Goal: Task Accomplishment & Management: Manage account settings

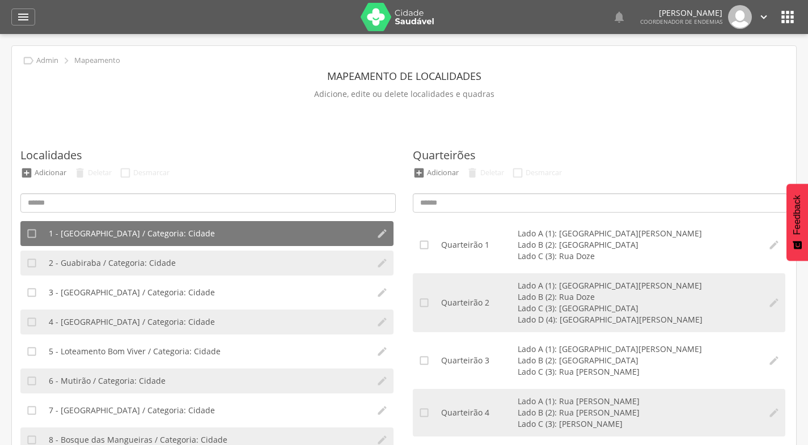
scroll to position [77, 0]
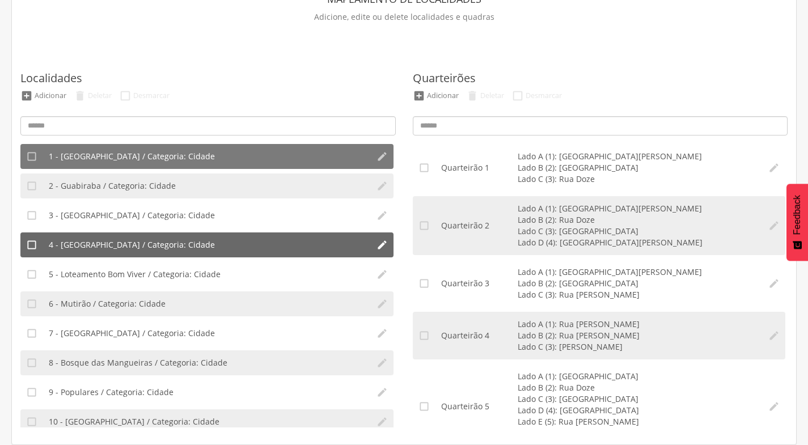
click at [100, 239] on span "4 - [GEOGRAPHIC_DATA] / Categoria: Cidade" at bounding box center [132, 244] width 166 height 11
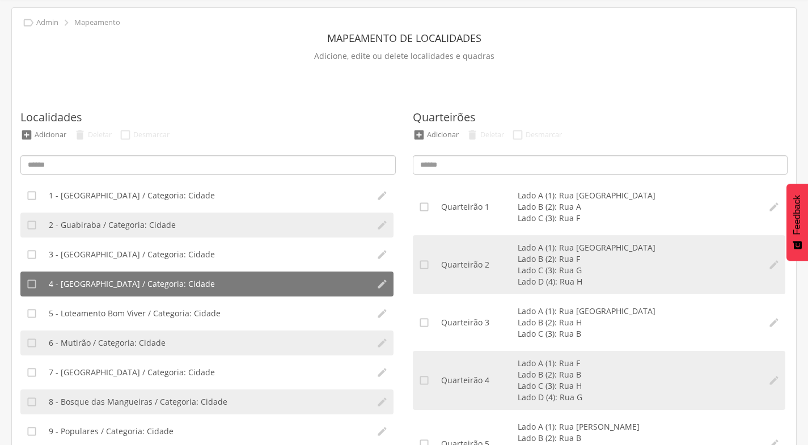
scroll to position [0, 0]
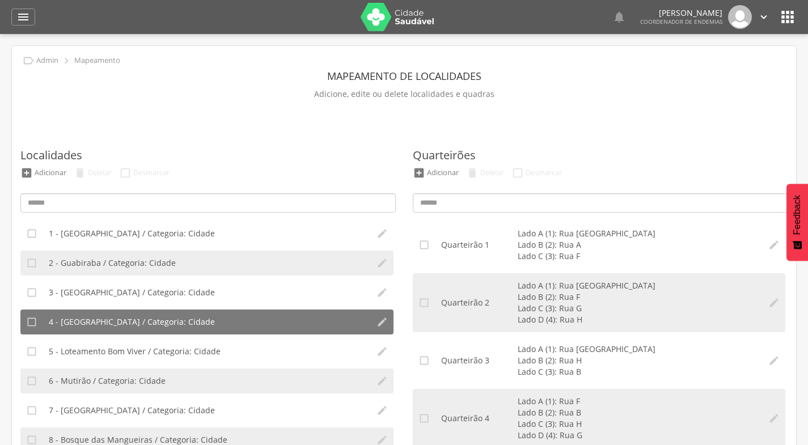
click at [763, 16] on icon "" at bounding box center [763, 17] width 12 height 12
click at [704, 66] on link "Sair" at bounding box center [724, 65] width 90 height 14
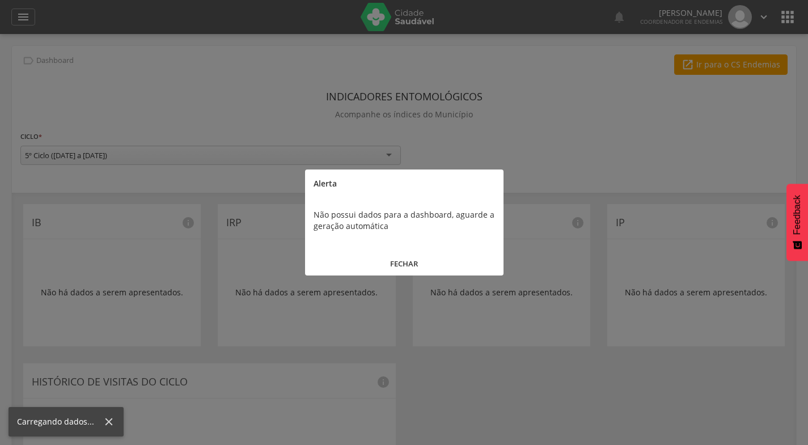
click at [398, 265] on button "FECHAR" at bounding box center [404, 264] width 198 height 24
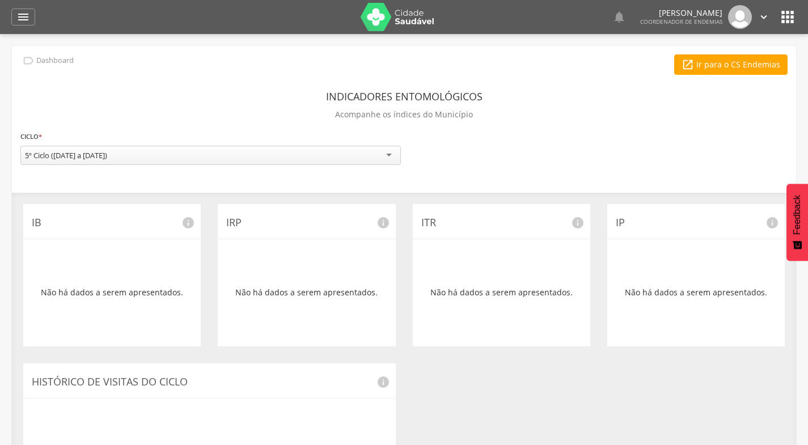
click at [784, 17] on icon "" at bounding box center [787, 17] width 18 height 18
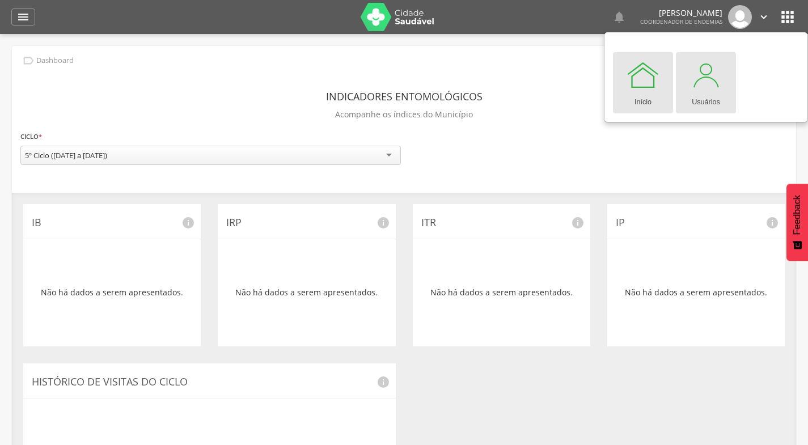
click at [710, 75] on div at bounding box center [706, 75] width 34 height 34
